Goal: Answer question/provide support: Share knowledge or assist other users

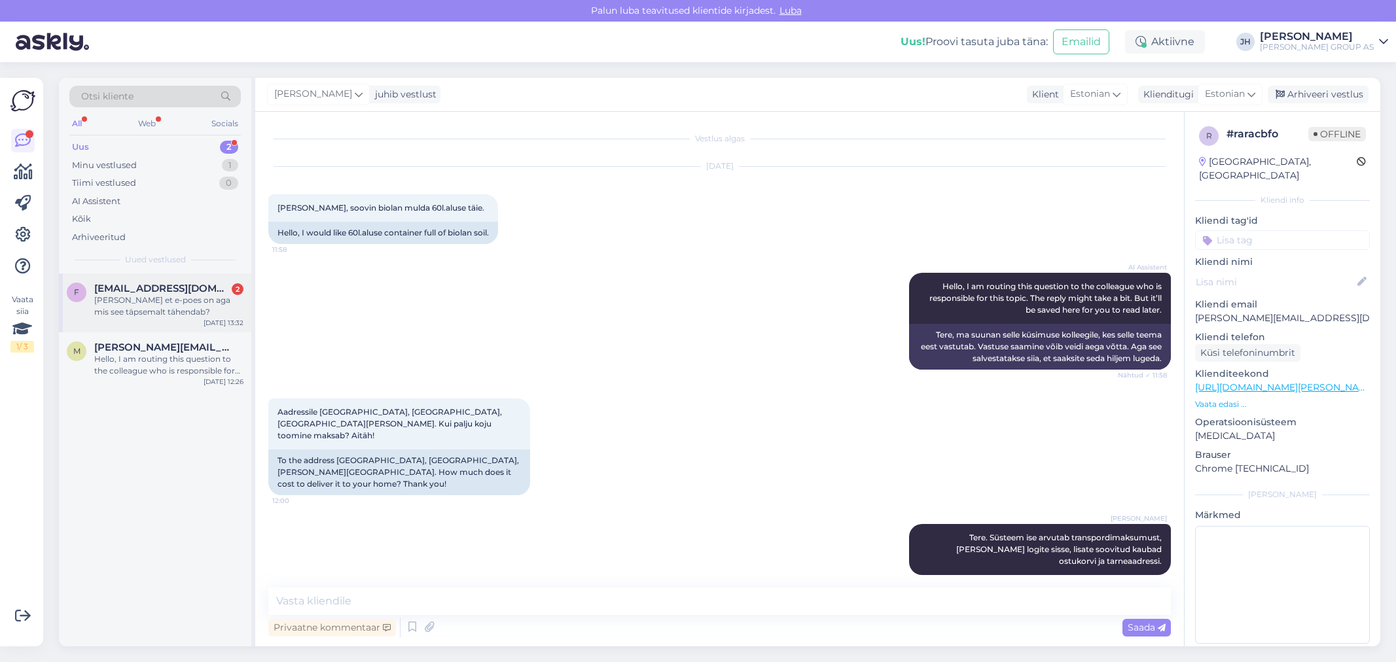
drag, startPoint x: 0, startPoint y: 0, endPoint x: 122, endPoint y: 290, distance: 315.2
click at [116, 289] on span "[EMAIL_ADDRESS][DOMAIN_NAME]" at bounding box center [162, 289] width 136 height 12
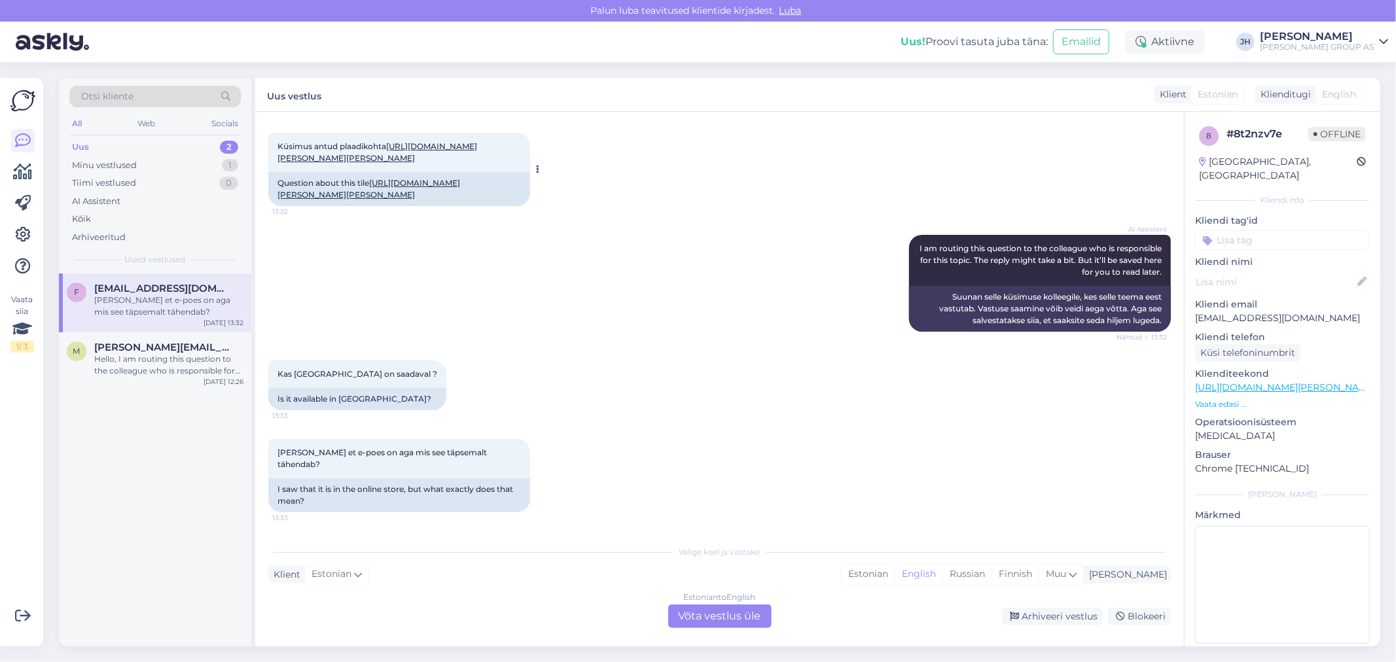
click at [427, 154] on link "[URL][DOMAIN_NAME][PERSON_NAME][PERSON_NAME]" at bounding box center [377, 152] width 200 height 22
click at [714, 615] on div "Estonian to English Võta vestlus üle" at bounding box center [719, 617] width 103 height 24
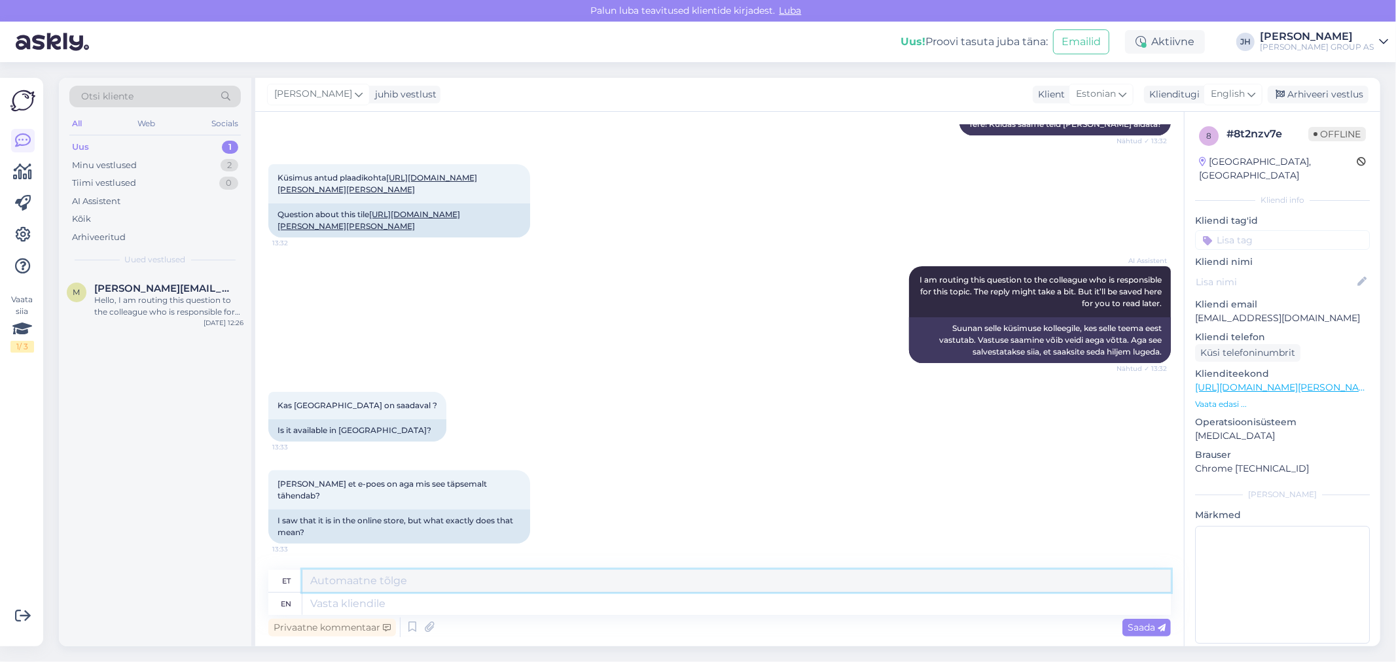
click at [332, 584] on textarea at bounding box center [736, 581] width 868 height 22
drag, startPoint x: 616, startPoint y: 580, endPoint x: 268, endPoint y: 582, distance: 348.1
click at [268, 582] on div "et Tere. See toode ei ole saadaval [GEOGRAPHIC_DATA]. On ainult [GEOGRAPHIC_DAT…" at bounding box center [719, 581] width 902 height 23
type textarea "Tere. See toode ei ole saadaval [GEOGRAPHIC_DATA]. On ainult [GEOGRAPHIC_DATA]"
click at [1251, 92] on icon at bounding box center [1251, 94] width 8 height 14
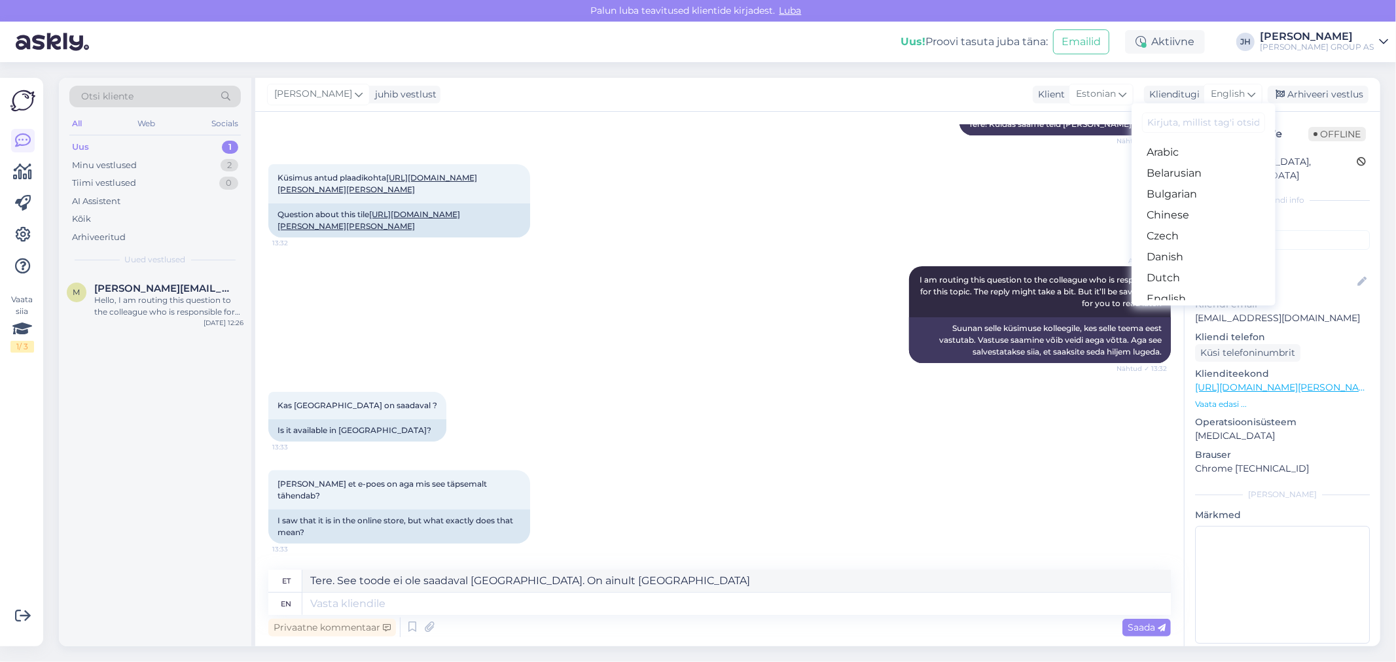
click at [1192, 309] on link "Estonian" at bounding box center [1203, 319] width 144 height 21
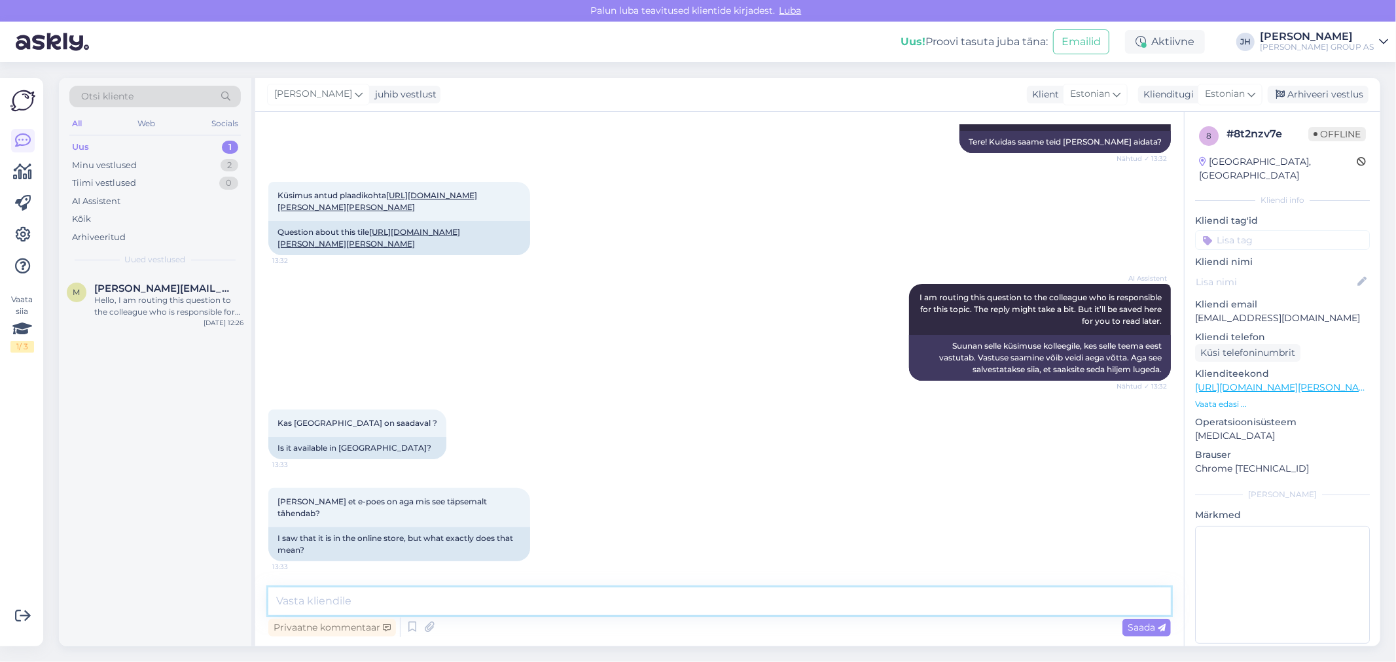
click at [315, 594] on textarea at bounding box center [719, 601] width 902 height 27
paste textarea "Tere. See toode ei ole saadaval [GEOGRAPHIC_DATA]. On ainult [GEOGRAPHIC_DATA]"
type textarea "Tere. See toode ei ole saadaval [GEOGRAPHIC_DATA]. On ainult [GEOGRAPHIC_DATA]"
click at [1146, 630] on span "Saada" at bounding box center [1146, 628] width 38 height 12
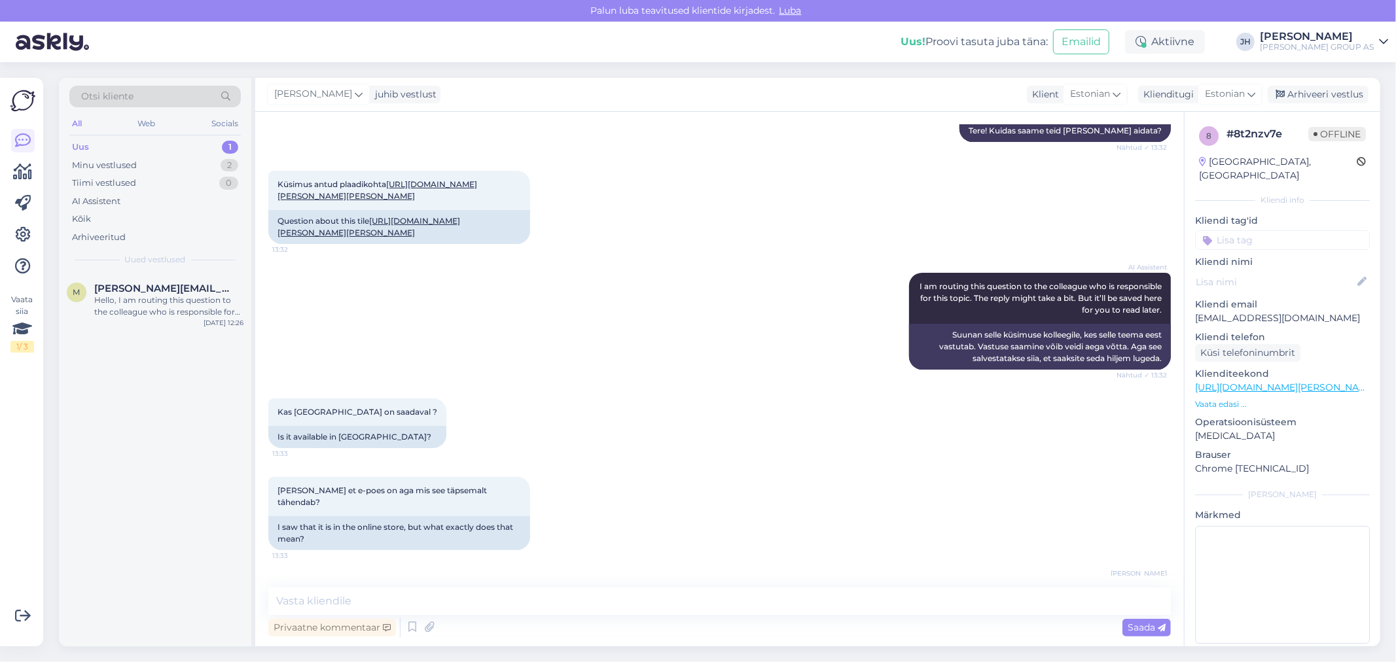
scroll to position [237, 0]
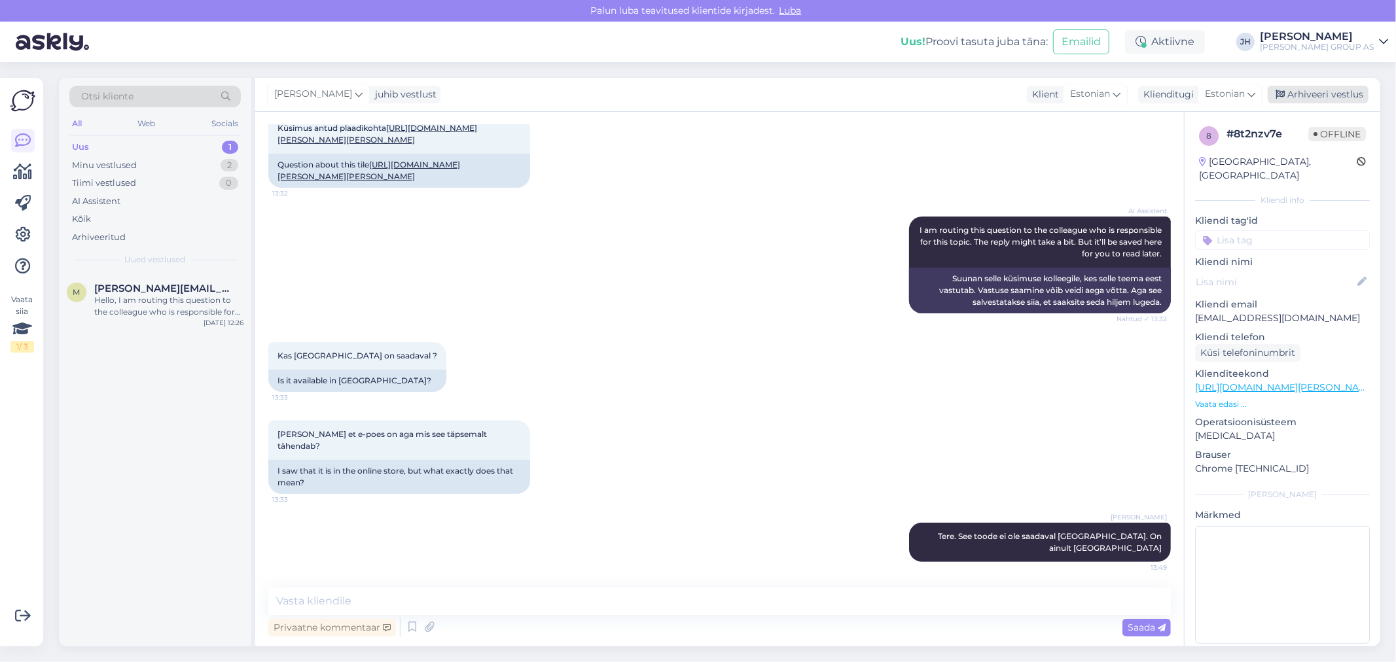
click at [1305, 96] on div "Arhiveeri vestlus" at bounding box center [1317, 95] width 101 height 18
click at [171, 296] on div "Hello, I am routing this question to the colleague who is responsible for this …" at bounding box center [168, 306] width 149 height 24
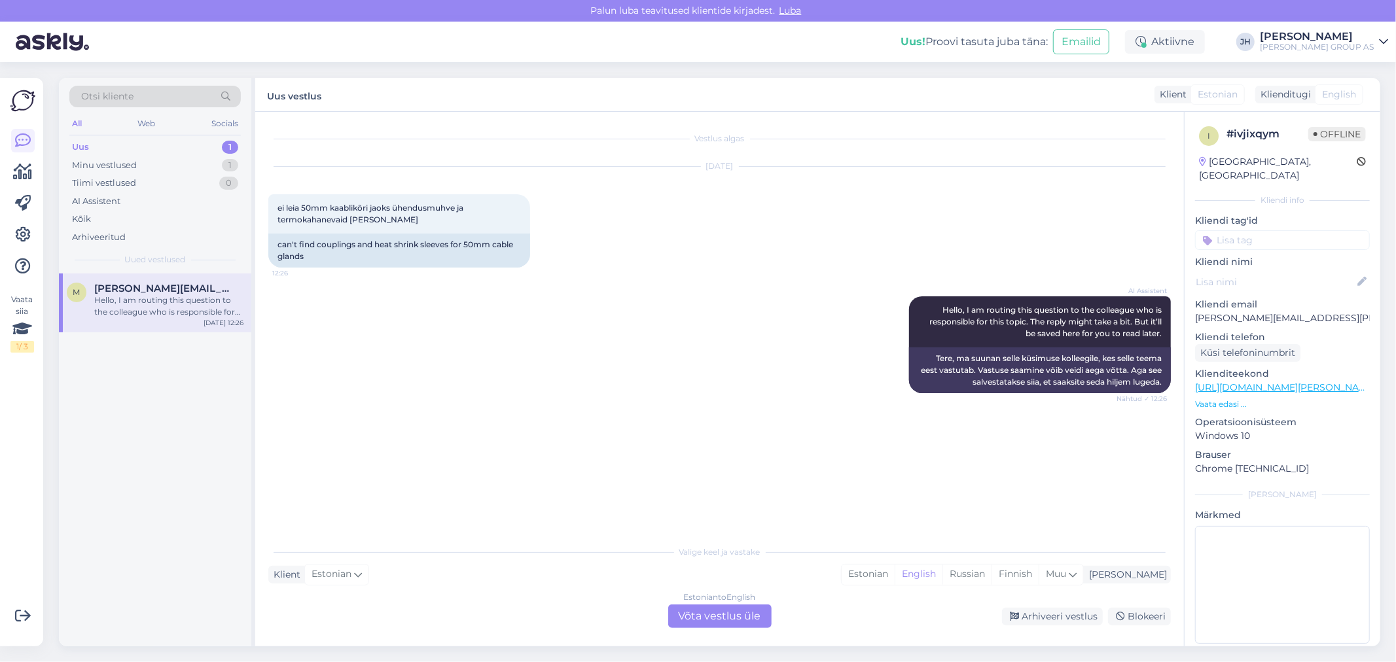
click at [716, 612] on div "Estonian to English Võta vestlus üle" at bounding box center [719, 617] width 103 height 24
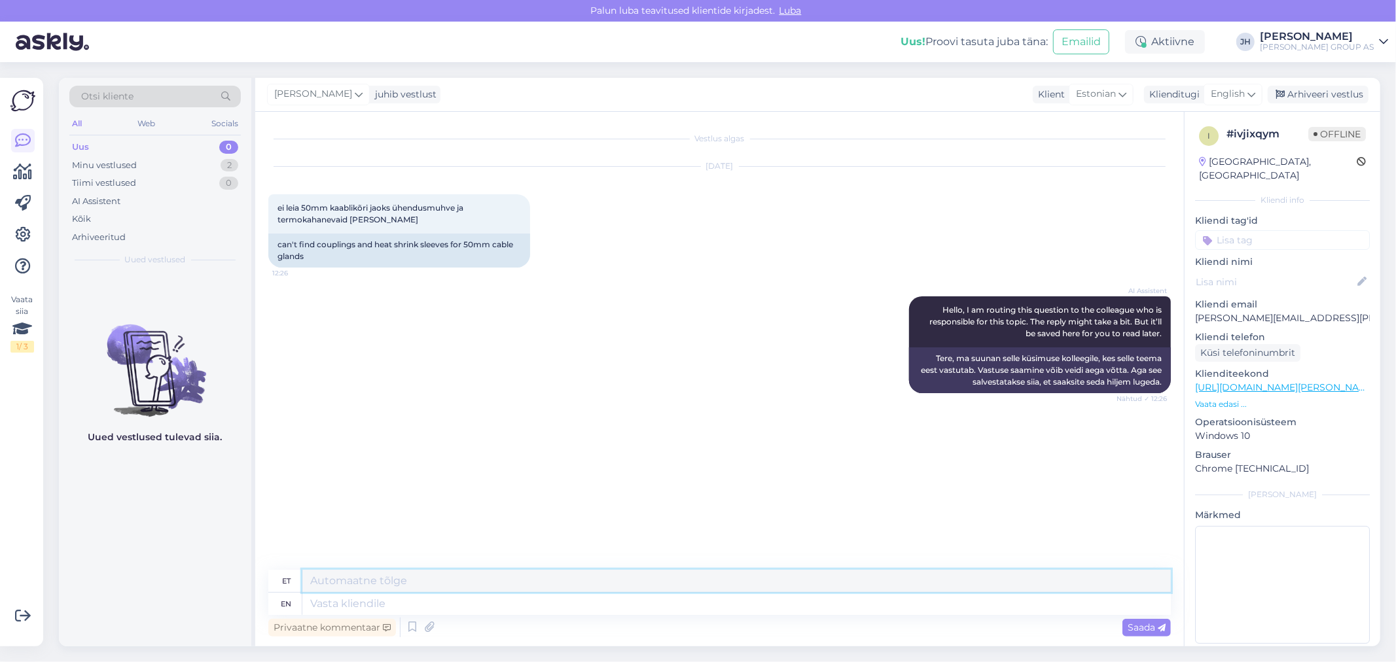
click at [382, 581] on textarea at bounding box center [736, 581] width 868 height 22
drag, startPoint x: 480, startPoint y: 580, endPoint x: 287, endPoint y: 574, distance: 193.1
click at [291, 578] on div "et [PERSON_NAME] soovite osta?" at bounding box center [719, 581] width 902 height 23
type textarea "[PERSON_NAME] soovite osta?"
drag, startPoint x: 1307, startPoint y: 96, endPoint x: 1300, endPoint y: 94, distance: 6.8
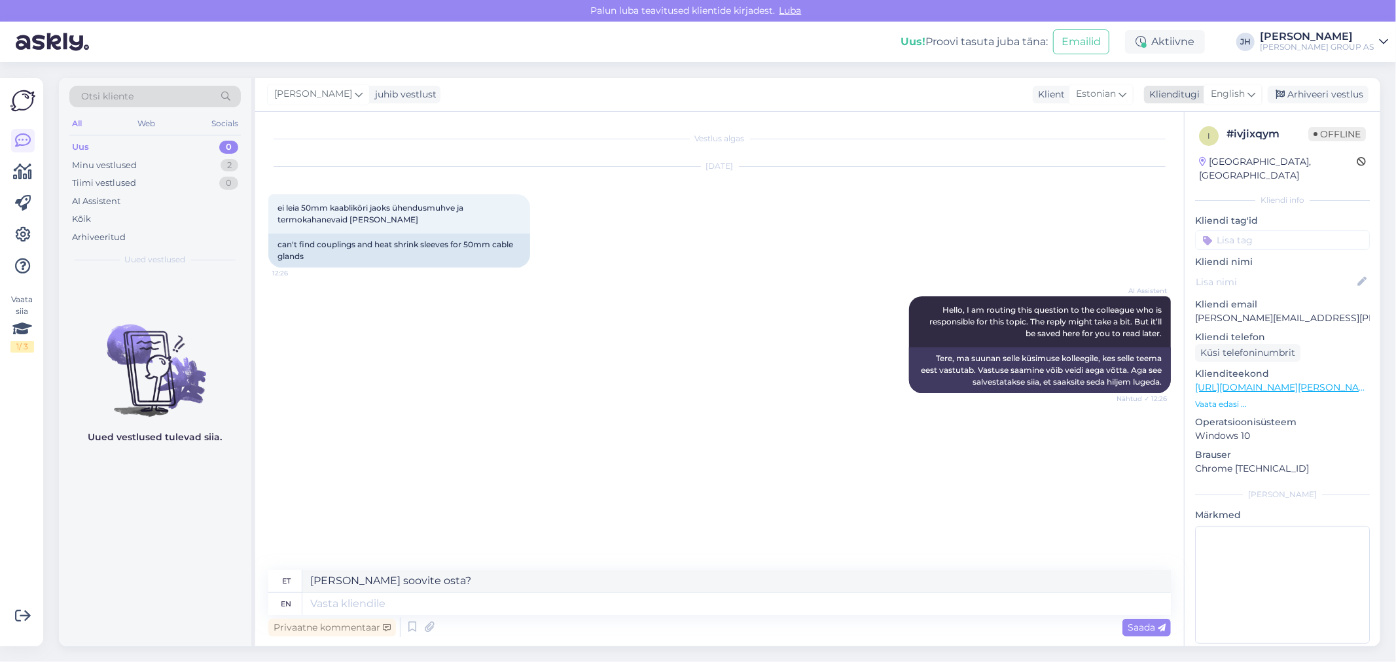
click at [1307, 95] on div "Arhiveeri vestlus" at bounding box center [1317, 95] width 101 height 18
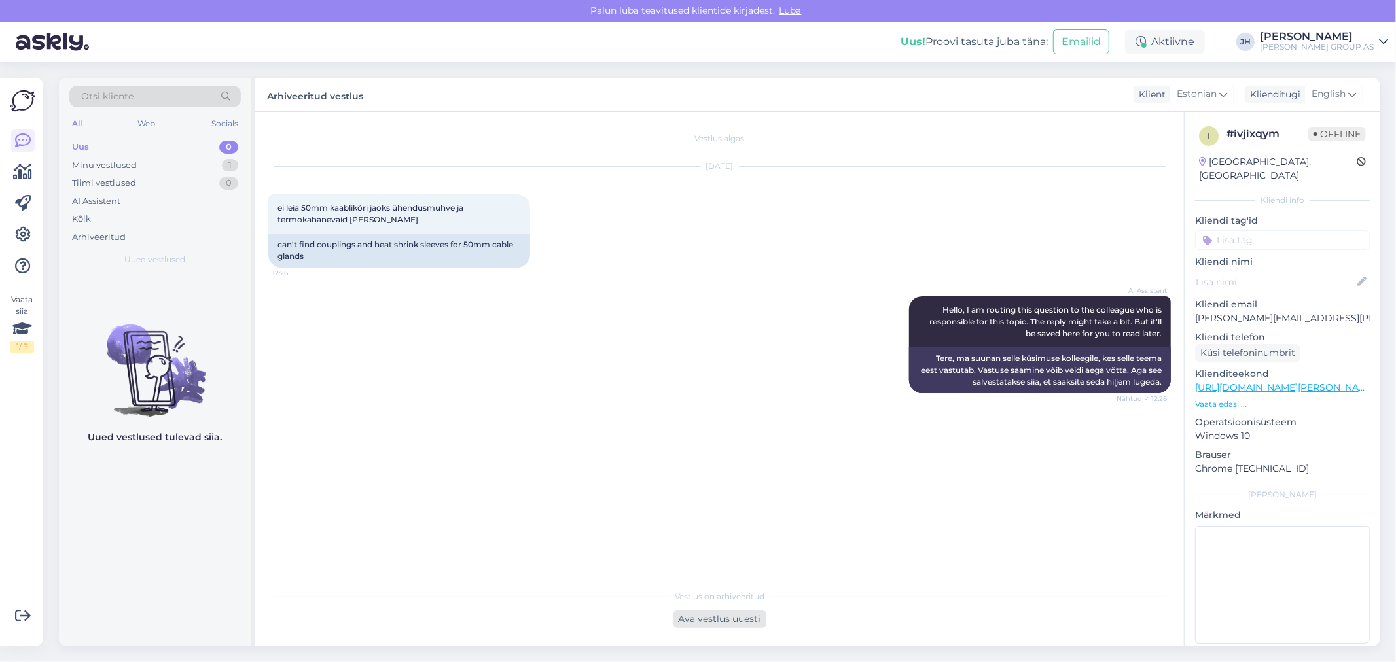
click at [724, 619] on div "Ava vestlus uuesti" at bounding box center [719, 619] width 93 height 18
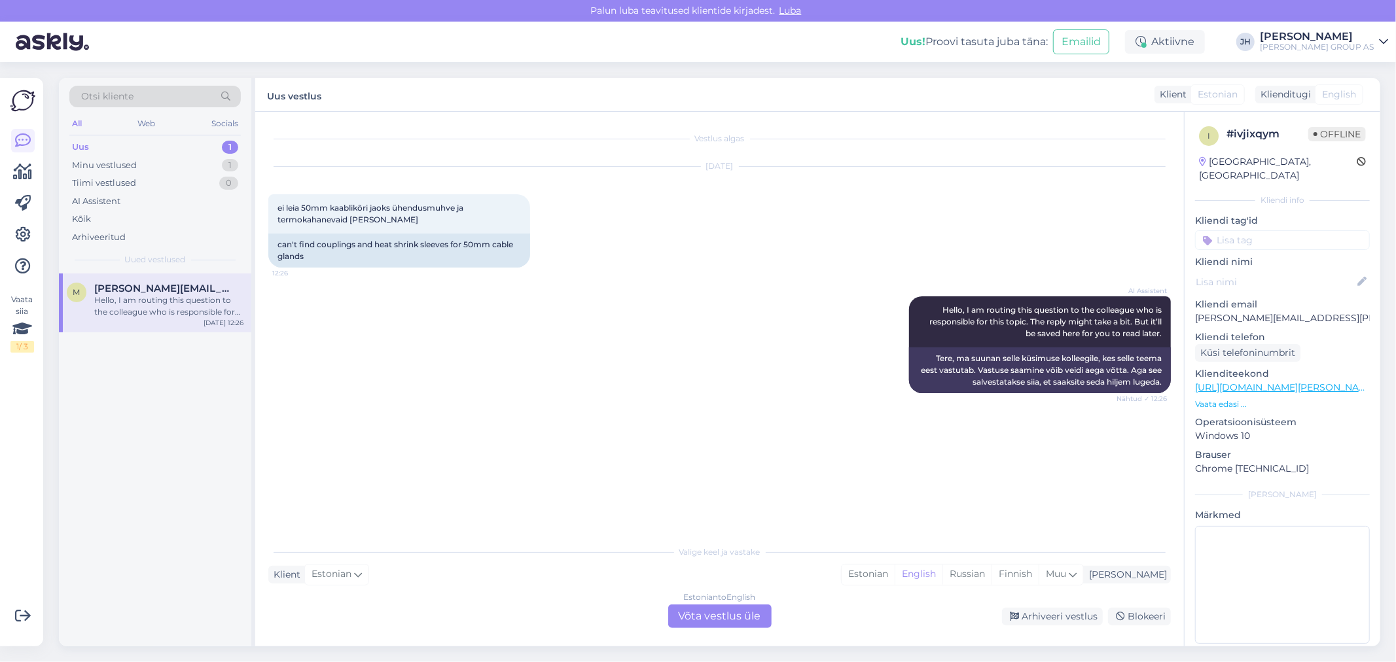
click at [723, 612] on div "Estonian to English Võta vestlus üle" at bounding box center [719, 617] width 103 height 24
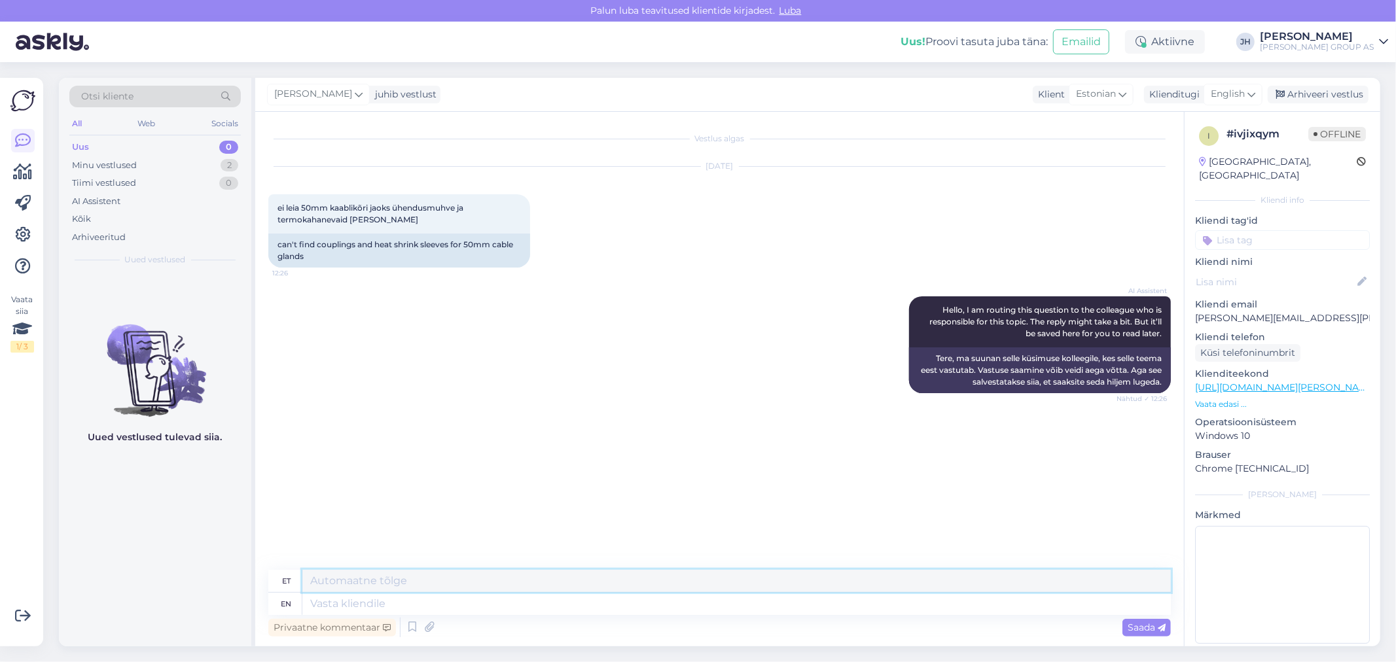
click at [321, 584] on textarea at bounding box center [736, 581] width 868 height 22
paste textarea "[PERSON_NAME] soovite osta?"
type textarea "[PERSON_NAME] soovite osta?"
click at [1140, 626] on span "Saada" at bounding box center [1146, 628] width 38 height 12
drag, startPoint x: 438, startPoint y: 584, endPoint x: 256, endPoint y: 577, distance: 182.7
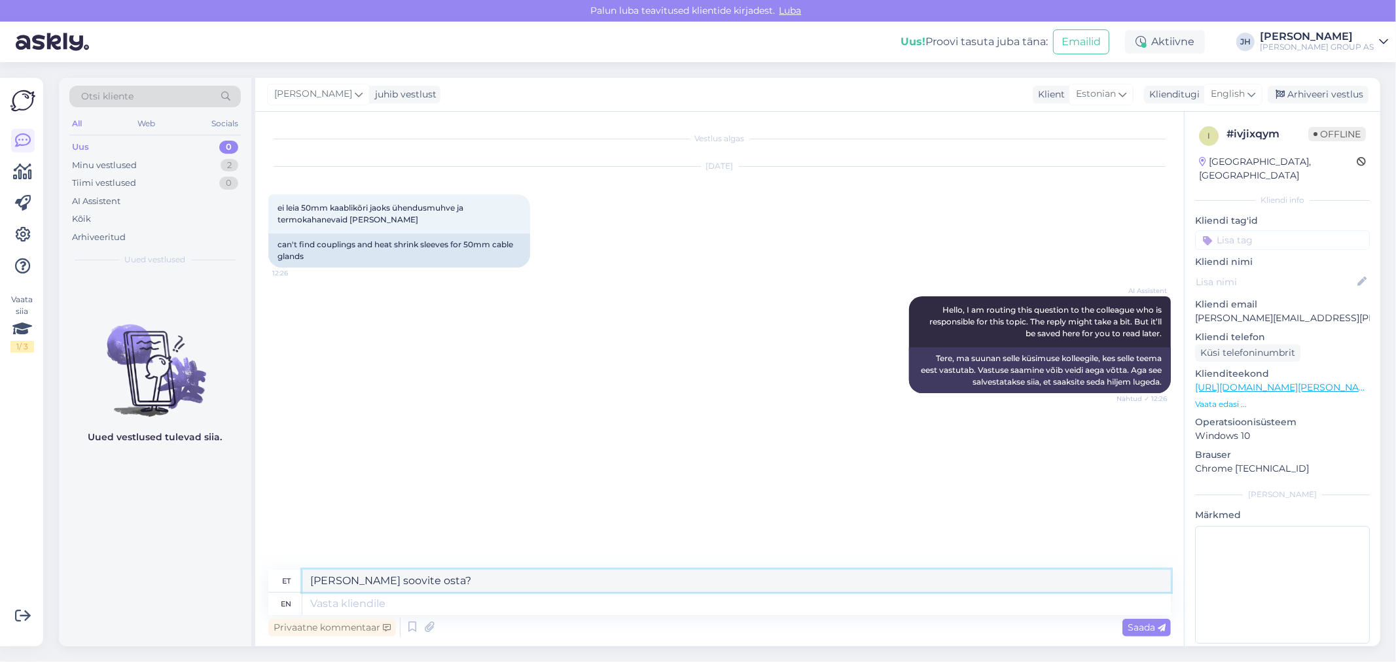
click at [256, 577] on div "Vestlus algas [DATE] ei leia 50mm kaablikõri jaoks ühendusmuhve ja termokahanev…" at bounding box center [719, 379] width 928 height 535
click at [1252, 92] on icon at bounding box center [1251, 94] width 8 height 14
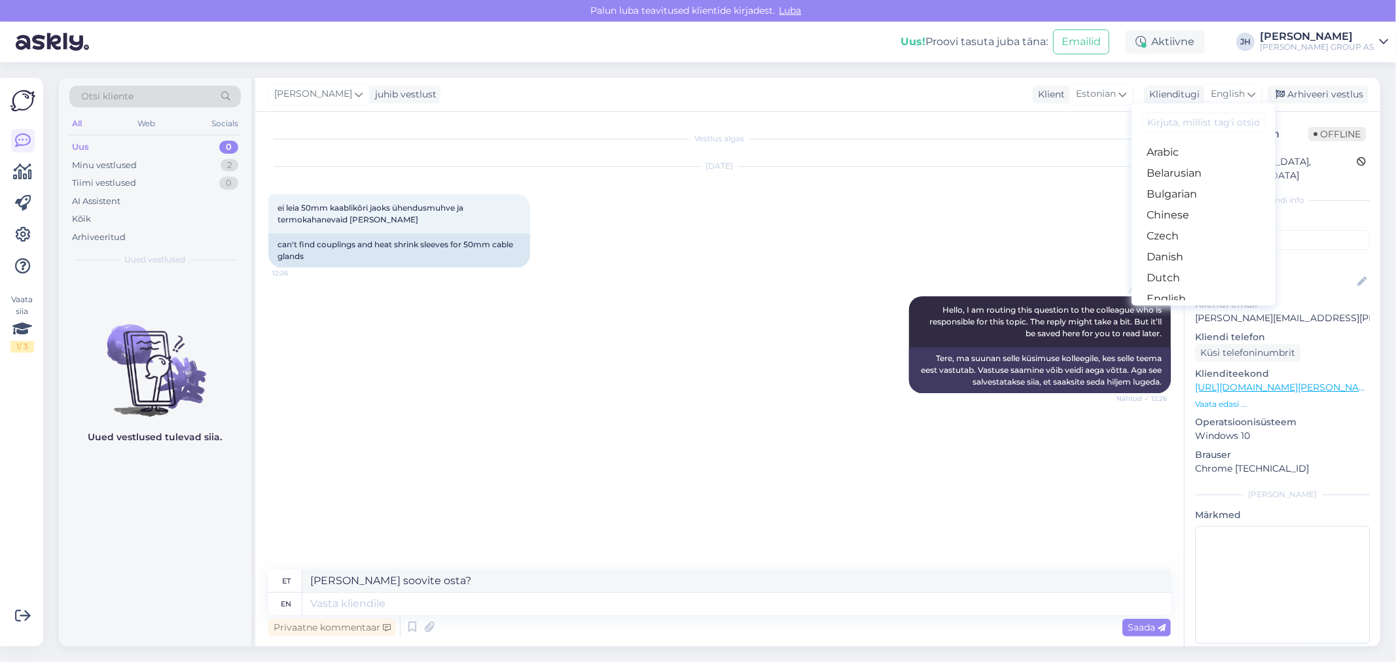
drag, startPoint x: 1178, startPoint y: 243, endPoint x: 1159, endPoint y: 246, distance: 18.5
click at [1176, 309] on link "Estonian" at bounding box center [1203, 319] width 144 height 21
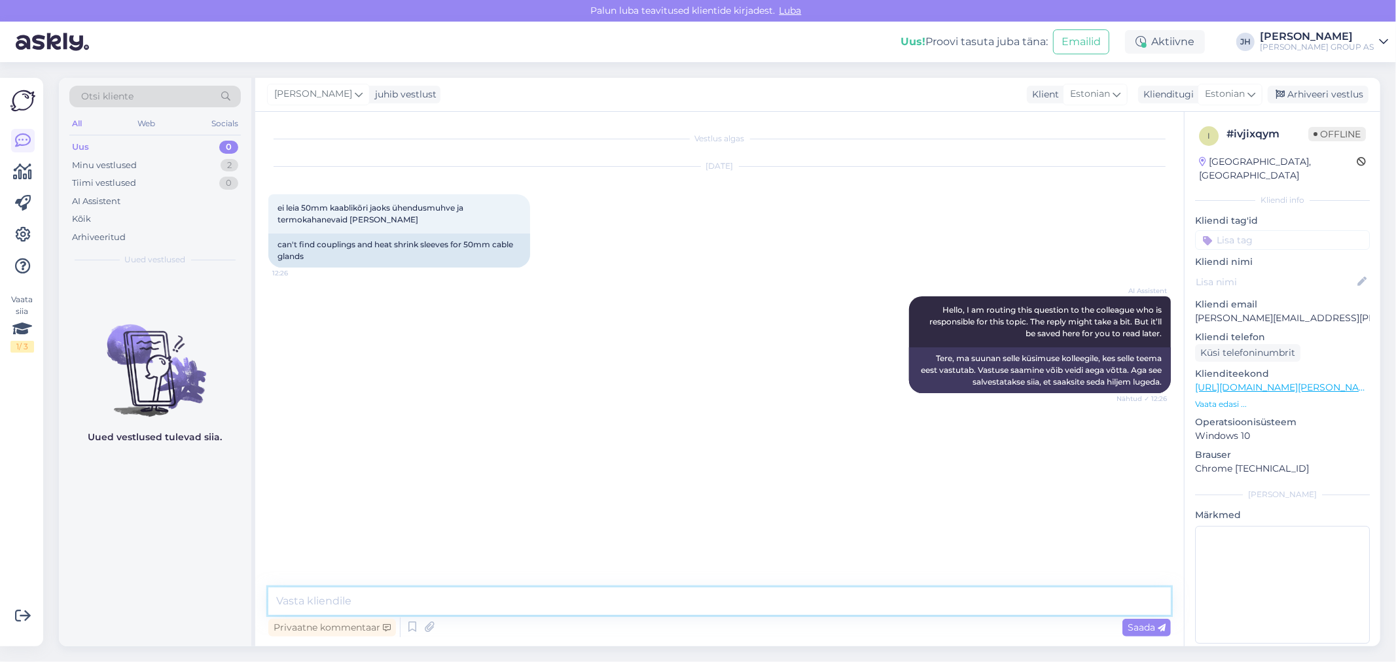
click at [313, 597] on textarea at bounding box center [719, 601] width 902 height 27
paste textarea "[PERSON_NAME] soovite osta?"
type textarea "[PERSON_NAME] soovite osta?"
click at [1142, 620] on div "Saada" at bounding box center [1146, 628] width 48 height 18
